Goal: Transaction & Acquisition: Obtain resource

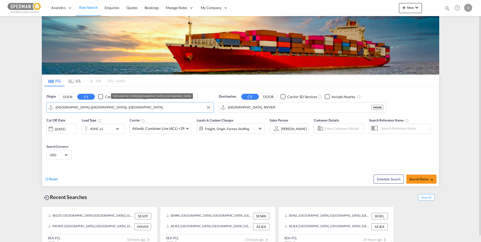
click at [121, 110] on input "[GEOGRAPHIC_DATA] ([GEOGRAPHIC_DATA]), [GEOGRAPHIC_DATA]" at bounding box center [133, 108] width 155 height 8
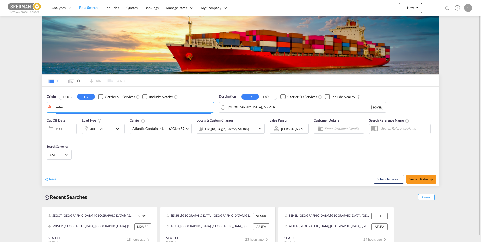
type input "sehel"
click at [78, 109] on body "Analytics Dashboard Rate Search Enquiries Quotes Bookings" at bounding box center [240, 121] width 481 height 242
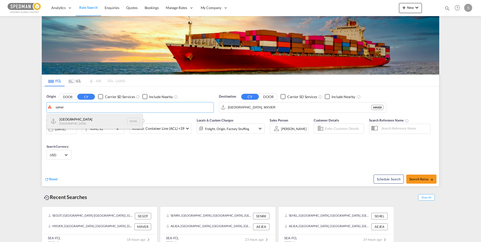
click at [67, 120] on div "Helsingborg [GEOGRAPHIC_DATA] SEHEL" at bounding box center [95, 121] width 96 height 15
type input "[GEOGRAPHIC_DATA], [GEOGRAPHIC_DATA]"
click at [251, 109] on input "[GEOGRAPHIC_DATA], MXVER" at bounding box center [305, 108] width 155 height 8
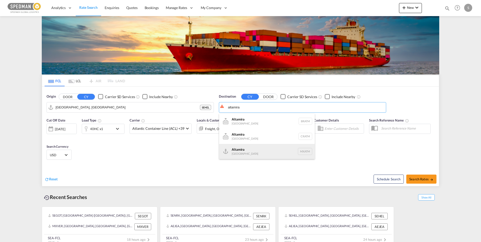
click at [245, 151] on div "Altamira [GEOGRAPHIC_DATA] MXATM" at bounding box center [267, 151] width 96 height 15
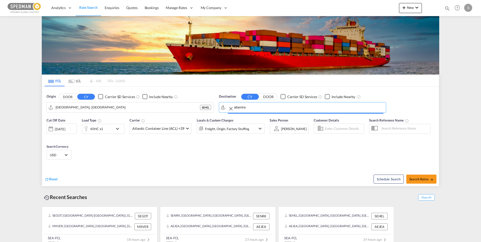
type input "Altamira, MXATM"
click at [419, 176] on button "Search Rates" at bounding box center [421, 179] width 30 height 9
type input "SEHEL to MXATM / [DATE]"
